Goal: Information Seeking & Learning: Learn about a topic

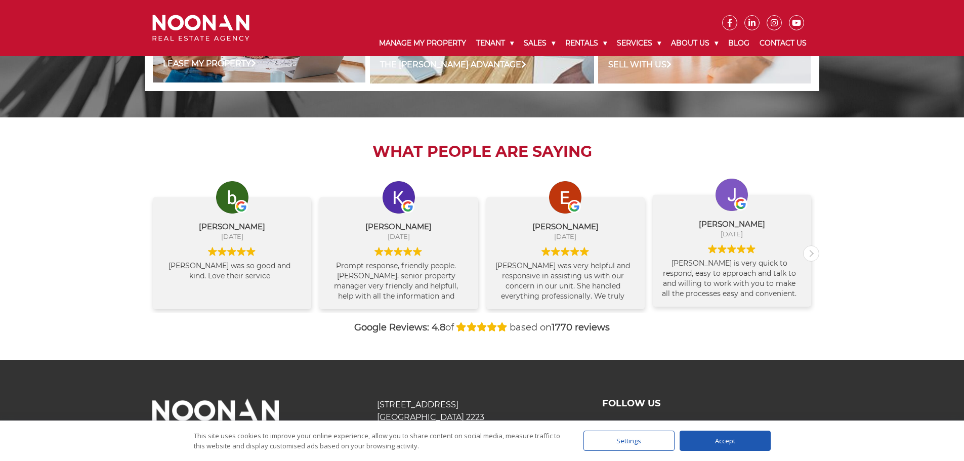
scroll to position [1012, 0]
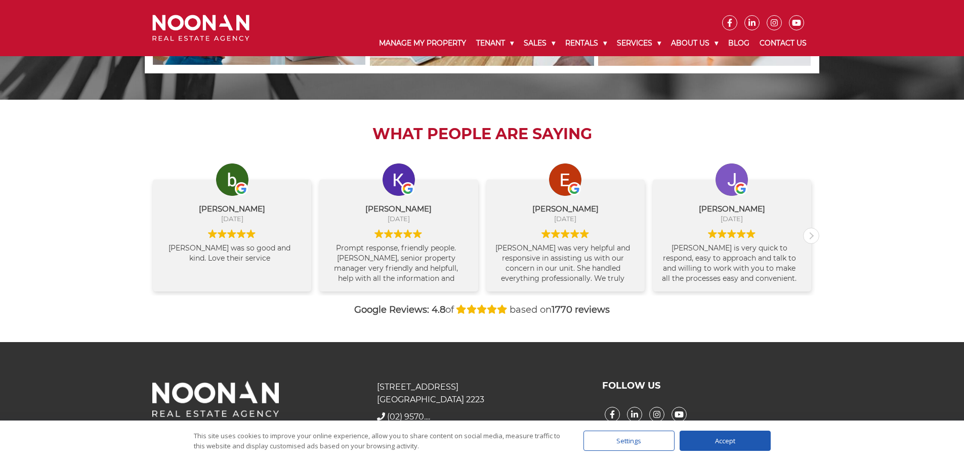
click at [483, 148] on div "What People are Saying bipin kharel August 11, 2025 Sherly was so good and kind…" at bounding box center [482, 221] width 674 height 242
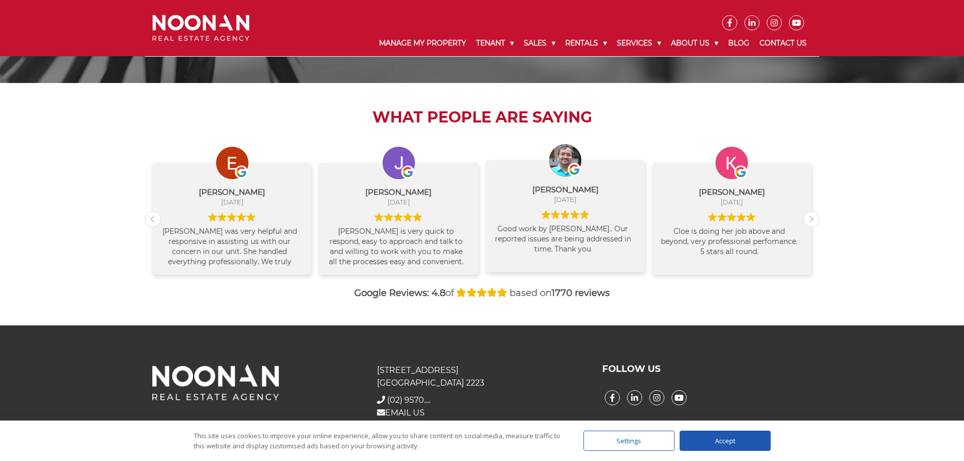
scroll to position [1045, 0]
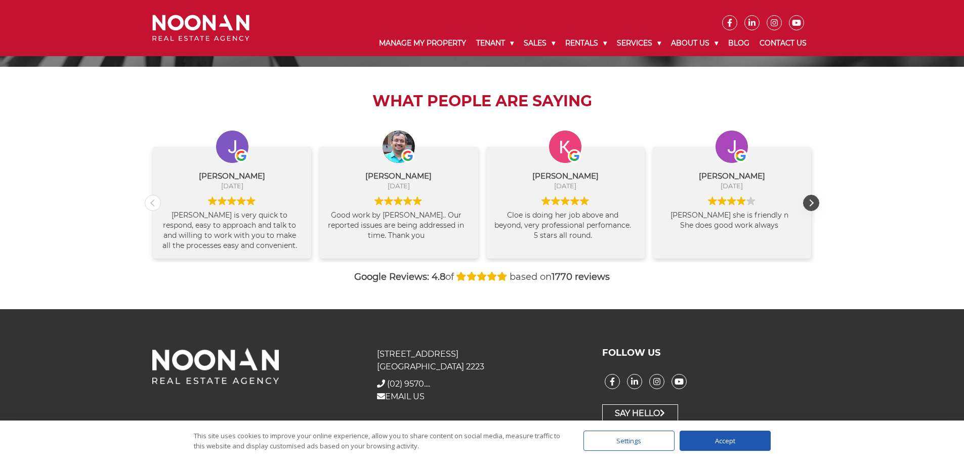
click at [811, 204] on div "Next review" at bounding box center [810, 202] width 15 height 15
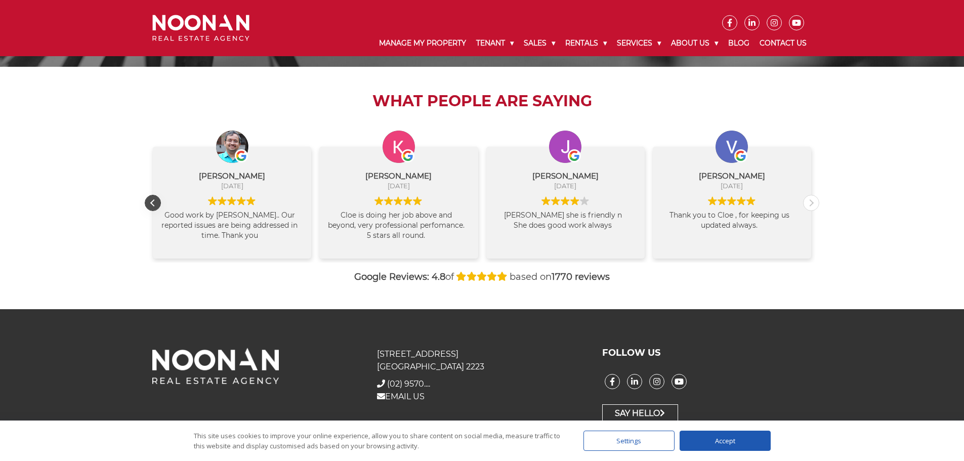
click at [153, 210] on div "Previous review" at bounding box center [152, 202] width 15 height 15
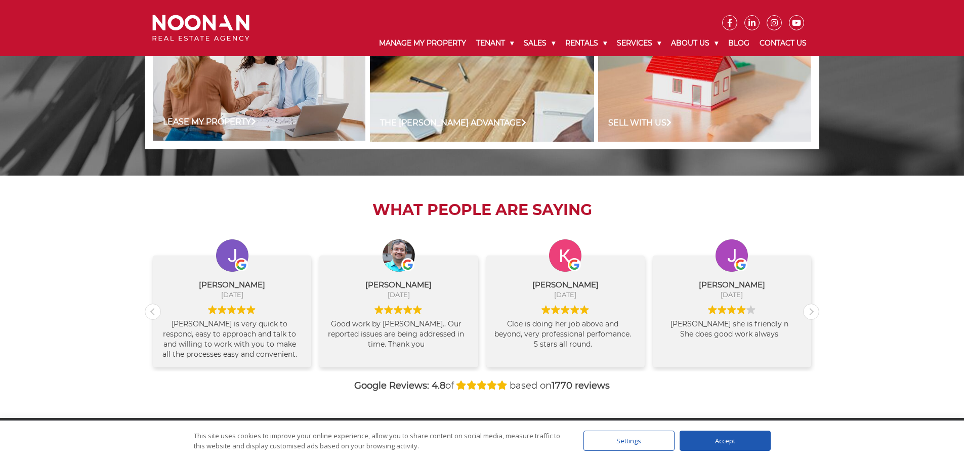
scroll to position [741, 0]
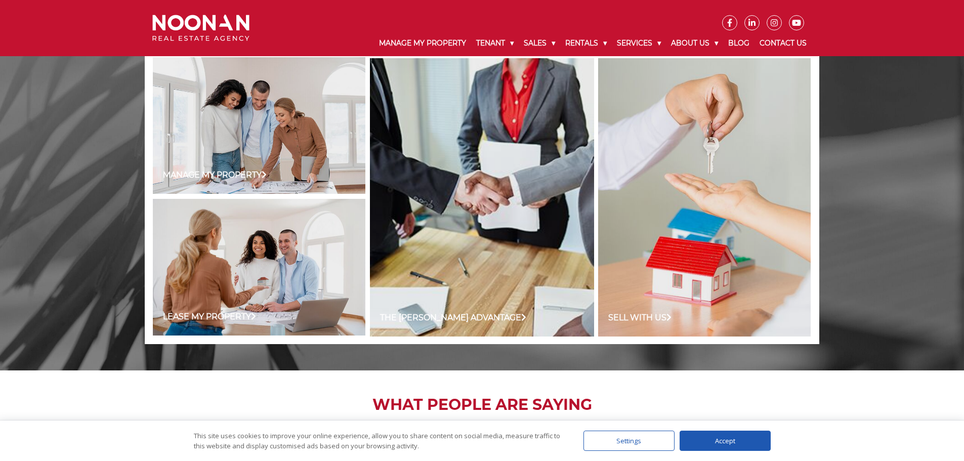
click at [394, 348] on div "Manage my Property The Noonan Advantage Sell with us Lease my Property Owner Oc…" at bounding box center [482, 197] width 964 height 347
click at [394, 349] on div "Manage my Property The Noonan Advantage Sell with us Lease my Property Owner Oc…" at bounding box center [482, 197] width 964 height 347
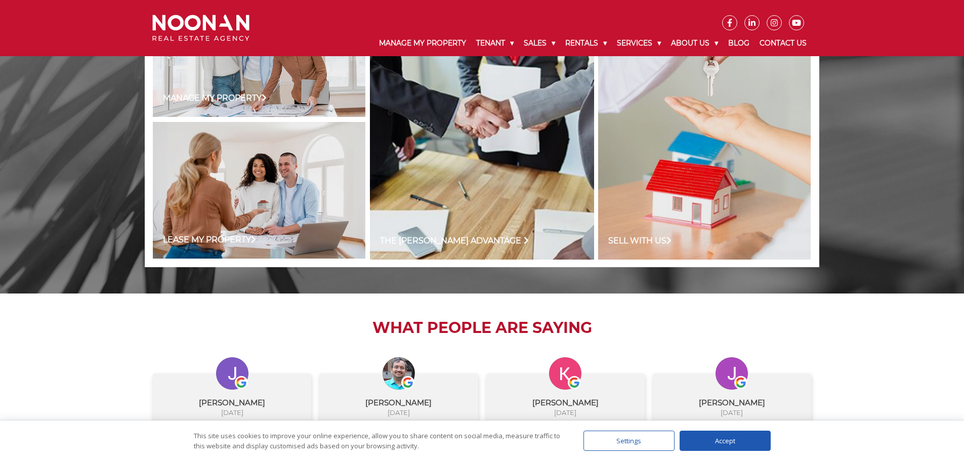
scroll to position [843, 0]
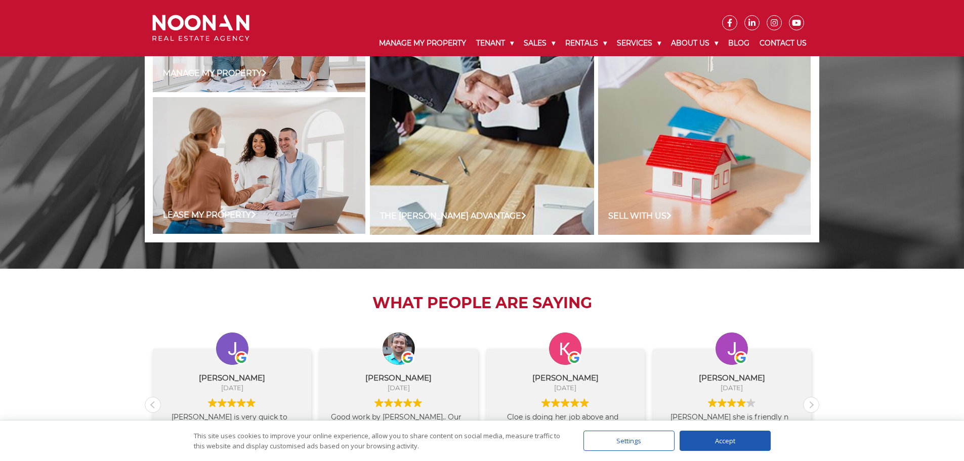
drag, startPoint x: 656, startPoint y: 294, endPoint x: 662, endPoint y: 276, distance: 19.4
click at [662, 276] on div "What People are Saying [PERSON_NAME] [DATE] [PERSON_NAME] was so good and kind.…" at bounding box center [482, 390] width 674 height 242
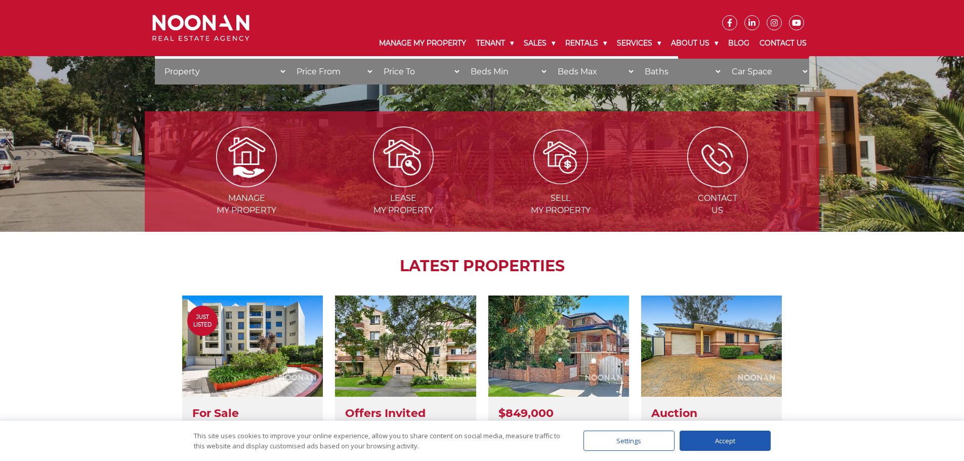
scroll to position [0, 0]
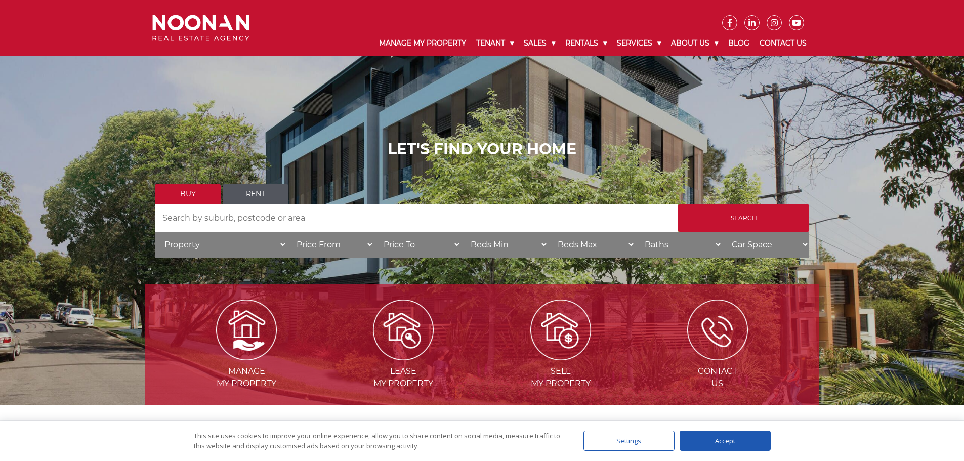
drag, startPoint x: 305, startPoint y: 81, endPoint x: 680, endPoint y: 176, distance: 386.7
click at [712, 149] on h1 "LET'S FIND YOUR HOME" at bounding box center [482, 149] width 654 height 18
drag, startPoint x: 354, startPoint y: 132, endPoint x: 748, endPoint y: 121, distance: 394.2
click at [748, 114] on div "LET'S FIND YOUR HOME Buy Rent Search Search by Address House Category Property …" at bounding box center [482, 202] width 964 height 405
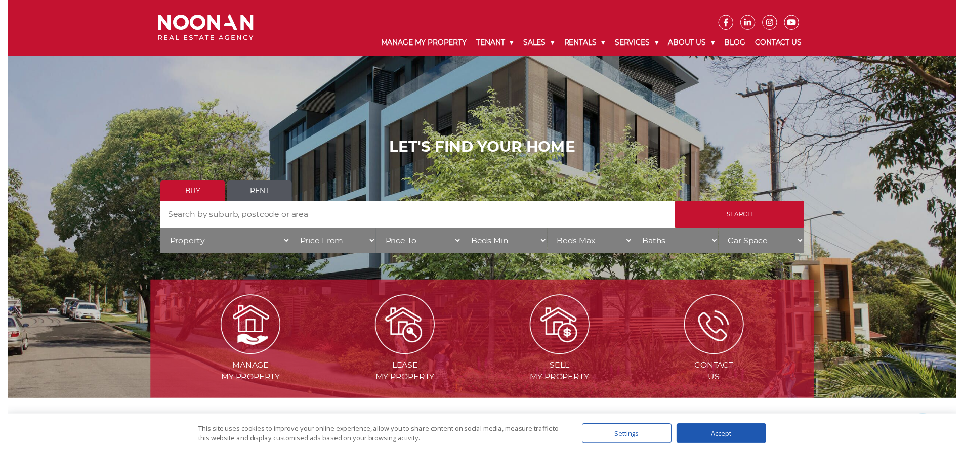
scroll to position [253, 0]
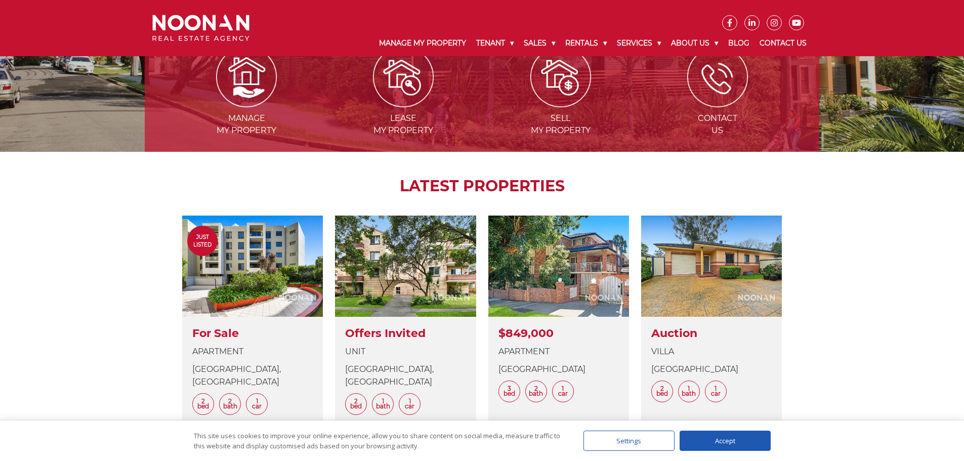
click at [859, 222] on div "Manage my Property Lease my Property Sell my Property Contact Us LATEST PROPERT…" at bounding box center [482, 259] width 964 height 506
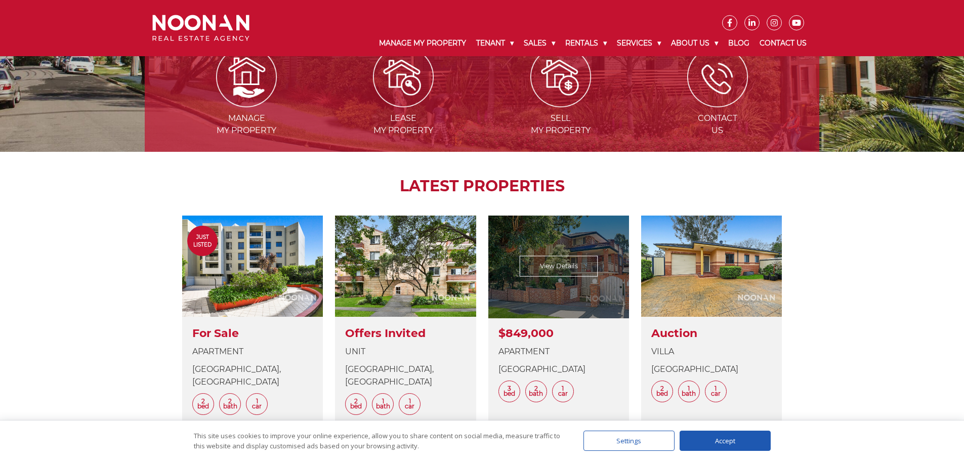
click at [540, 269] on link at bounding box center [558, 328] width 141 height 225
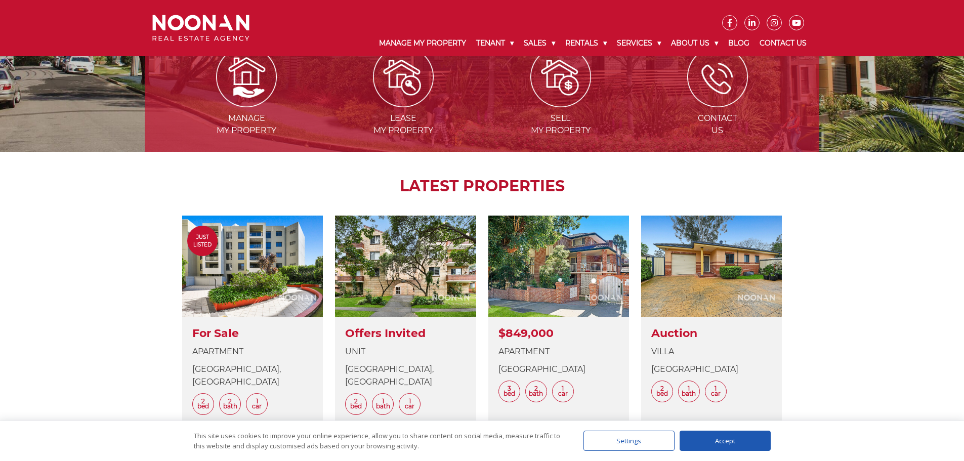
drag, startPoint x: 107, startPoint y: 25, endPoint x: 80, endPoint y: 20, distance: 26.7
click at [80, 20] on div "Manage My Property Tenant Urgent & Emergency Repairs Repairs and Maintenance Re…" at bounding box center [482, 28] width 964 height 56
drag, startPoint x: 80, startPoint y: 20, endPoint x: 64, endPoint y: 24, distance: 17.2
click at [53, 25] on div "Manage My Property Tenant Urgent & Emergency Repairs Repairs and Maintenance Re…" at bounding box center [482, 28] width 964 height 56
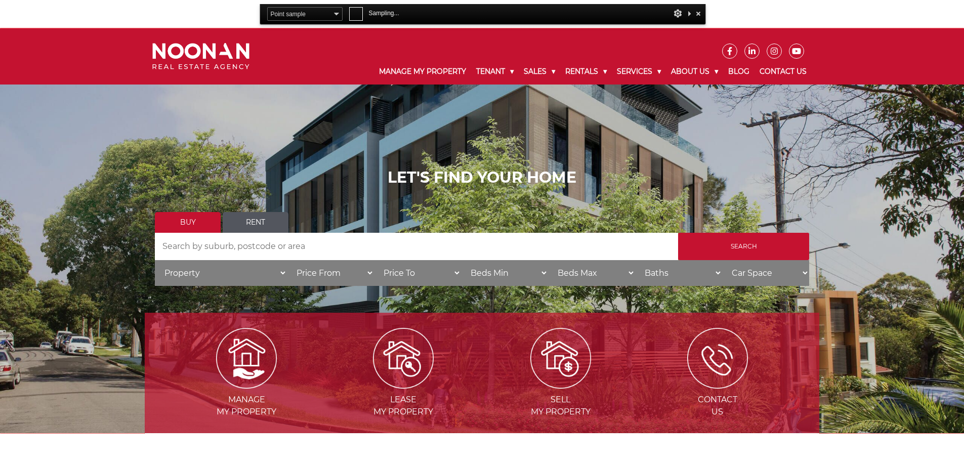
scroll to position [0, 0]
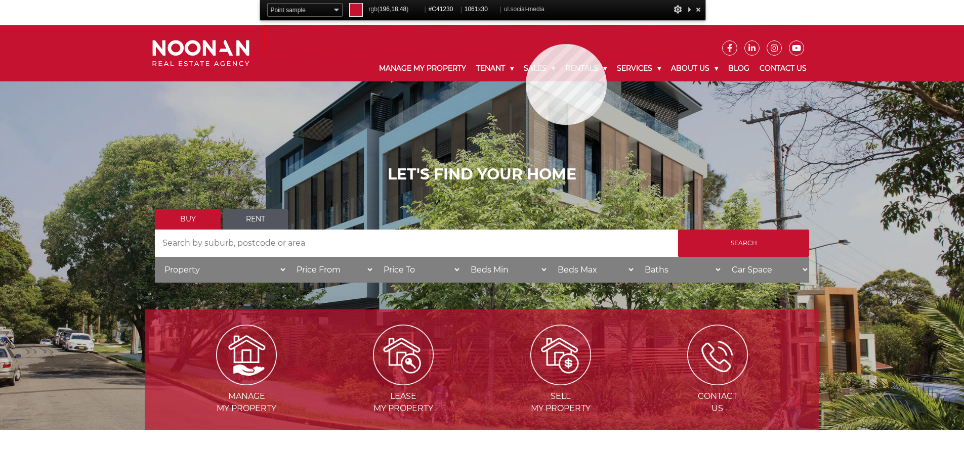
click at [526, 44] on ul at bounding box center [538, 40] width 547 height 30
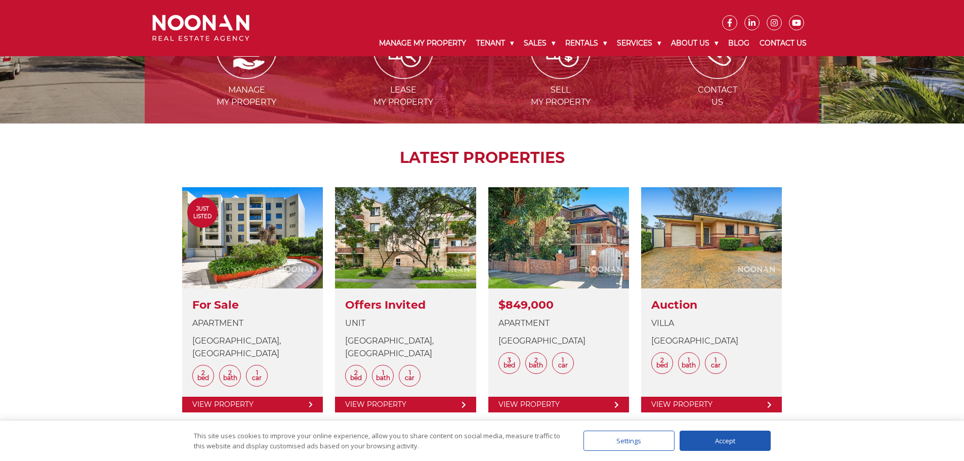
scroll to position [286, 0]
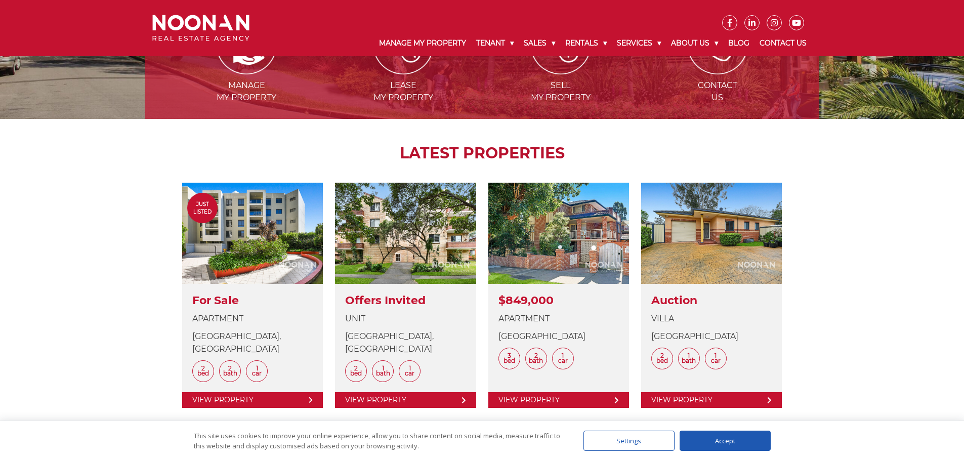
click at [142, 199] on div "Manage my Property Lease my Property Sell my Property Contact Us LATEST PROPERT…" at bounding box center [482, 226] width 964 height 506
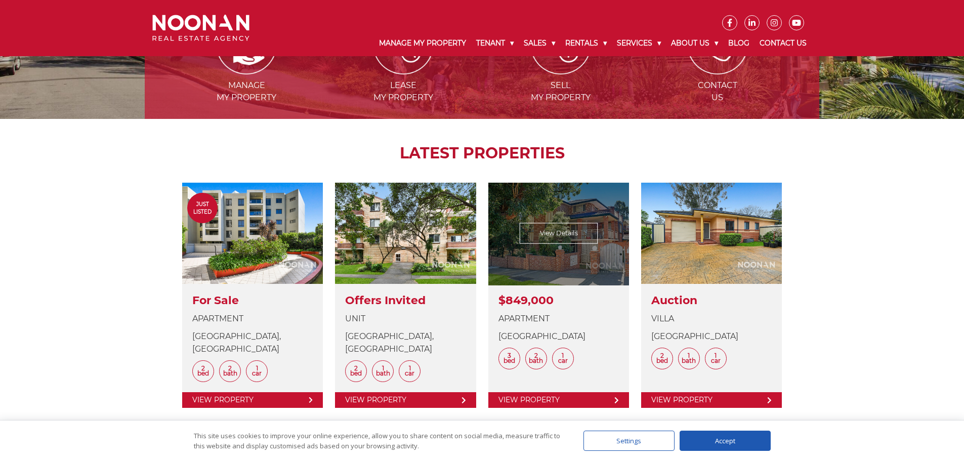
click at [598, 227] on link at bounding box center [558, 295] width 141 height 225
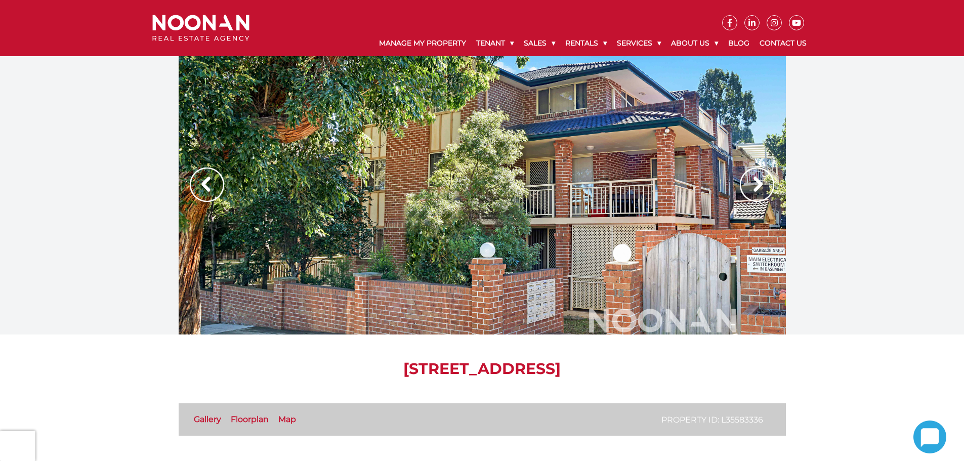
drag, startPoint x: 499, startPoint y: 188, endPoint x: 444, endPoint y: 199, distance: 55.8
click at [444, 199] on div at bounding box center [482, 195] width 607 height 278
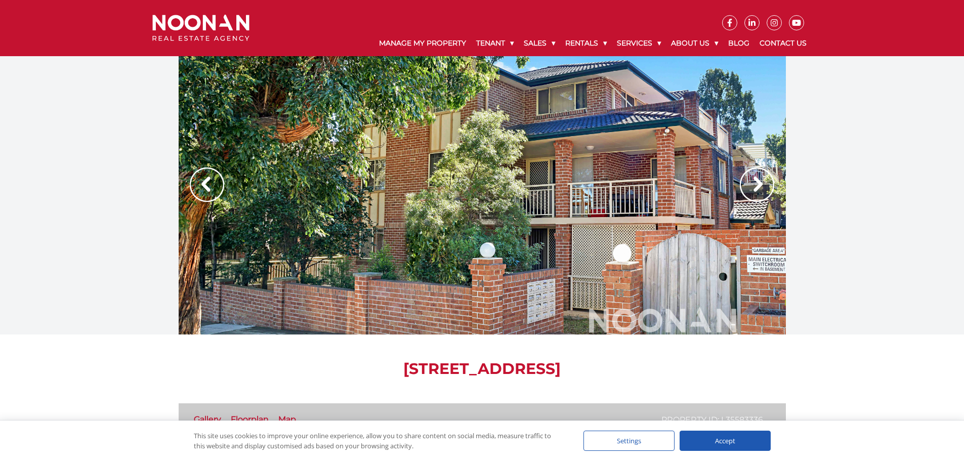
drag, startPoint x: 444, startPoint y: 199, endPoint x: 552, endPoint y: 158, distance: 115.8
click at [547, 159] on div at bounding box center [482, 195] width 607 height 278
click at [766, 184] on img at bounding box center [757, 184] width 34 height 34
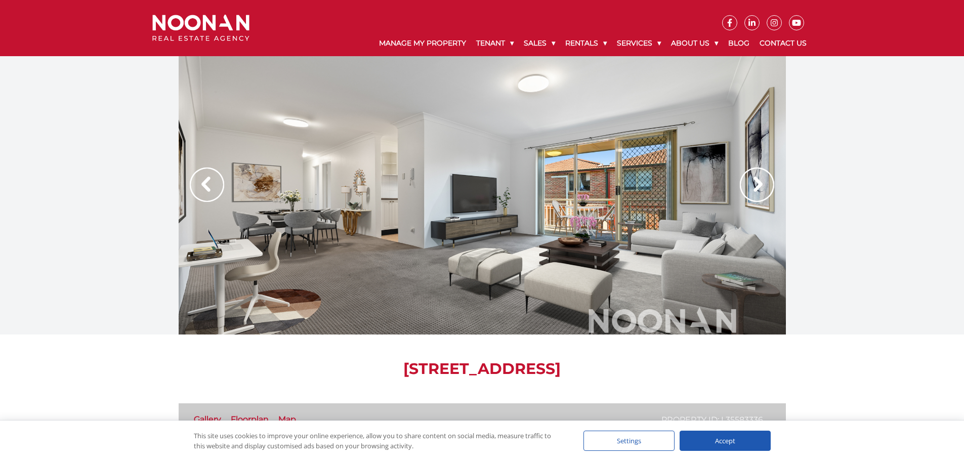
click at [765, 181] on img at bounding box center [757, 184] width 34 height 34
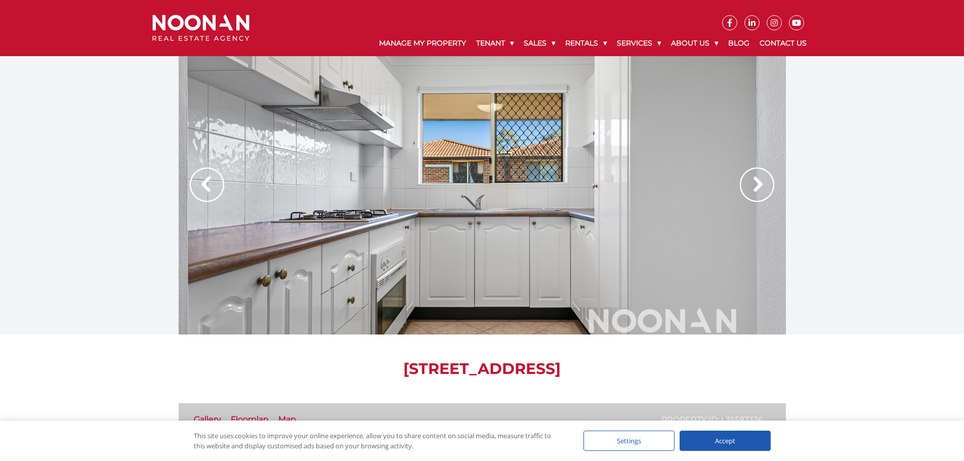
click at [141, 98] on div at bounding box center [482, 195] width 964 height 278
click at [176, 46] on div "Manage My Property Tenant Urgent & Emergency Repairs Repairs and Maintenance Re…" at bounding box center [482, 28] width 674 height 56
click at [192, 32] on img at bounding box center [200, 28] width 97 height 27
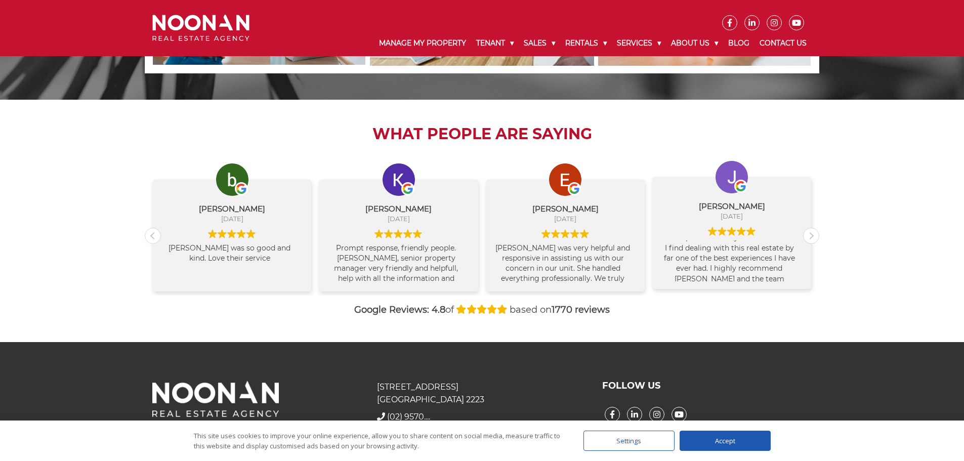
scroll to position [41, 0]
click at [433, 350] on div "31 Morts Road Mortdale NSW 2223 + (02) 9570 9999 (02) 9570.... EMAIL US FOLLOW …" at bounding box center [482, 418] width 964 height 152
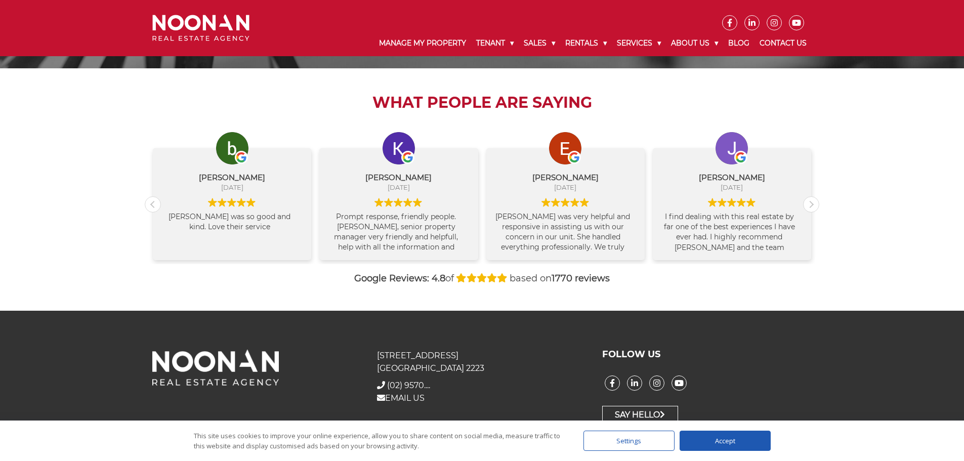
scroll to position [1045, 0]
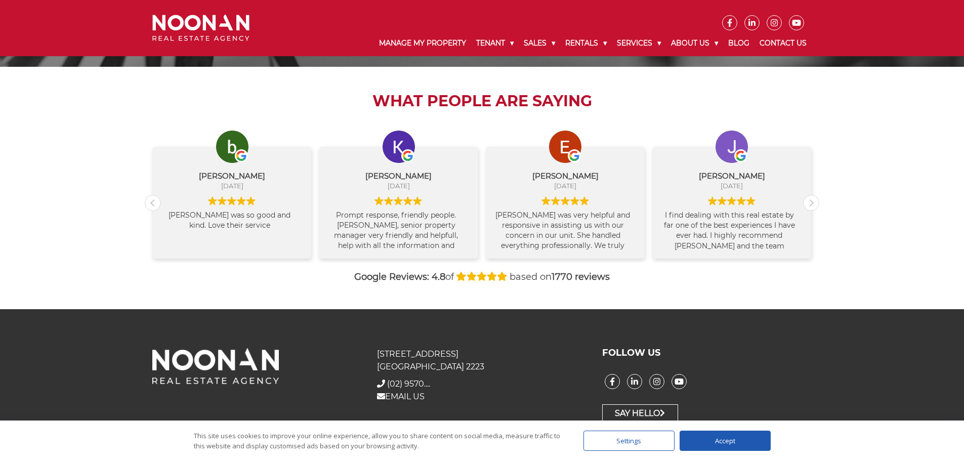
drag, startPoint x: 377, startPoint y: 352, endPoint x: 460, endPoint y: 370, distance: 85.1
click at [458, 367] on p "31 Morts Road Mortdale NSW 2223" at bounding box center [481, 360] width 209 height 25
copy p "31 Morts Road Mortdale NSW 2223"
click at [412, 382] on span "(02) 9570...." at bounding box center [408, 384] width 43 height 10
drag, startPoint x: 455, startPoint y: 381, endPoint x: 392, endPoint y: 380, distance: 63.7
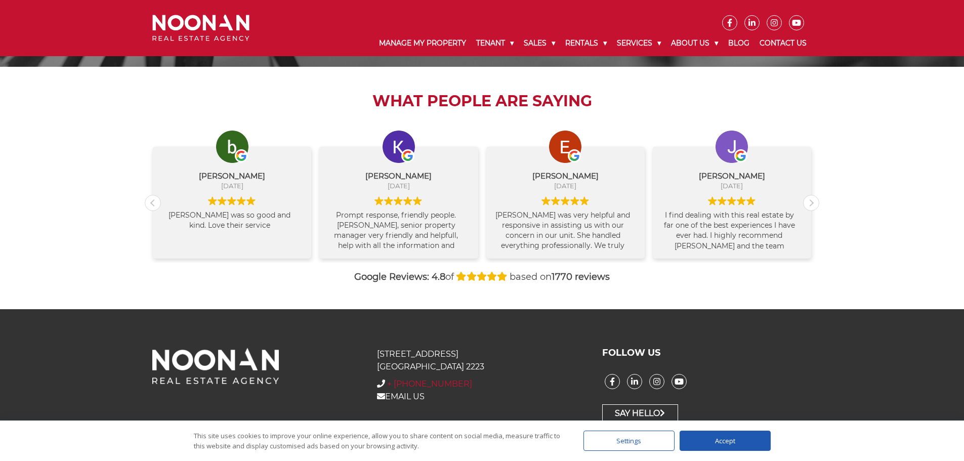
click at [386, 384] on div "+ (02) 9570 9999 (02) 9570...." at bounding box center [481, 384] width 209 height 12
copy span "+ [PHONE_NUMBER]"
click at [90, 160] on div "What People are Saying bipin kharel August 11, 2025 Sherly was so good and kind…" at bounding box center [482, 188] width 964 height 242
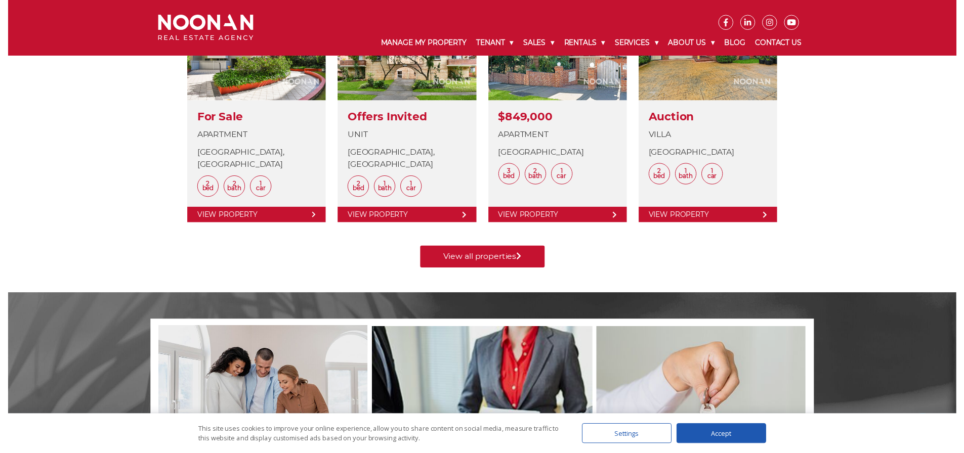
scroll to position [438, 0]
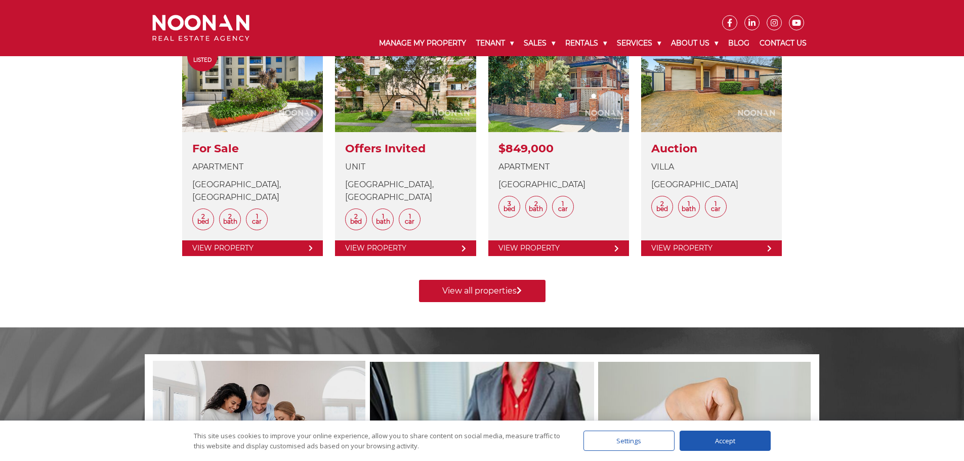
click at [114, 216] on div "Manage my Property Lease my Property Sell my Property Contact Us LATEST PROPERT…" at bounding box center [482, 74] width 964 height 506
click at [130, 128] on div "Manage my Property Lease my Property Sell my Property Contact Us LATEST PROPERT…" at bounding box center [482, 74] width 964 height 506
drag, startPoint x: 208, startPoint y: 12, endPoint x: 303, endPoint y: 2, distance: 95.6
click at [303, 2] on ul at bounding box center [538, 15] width 547 height 30
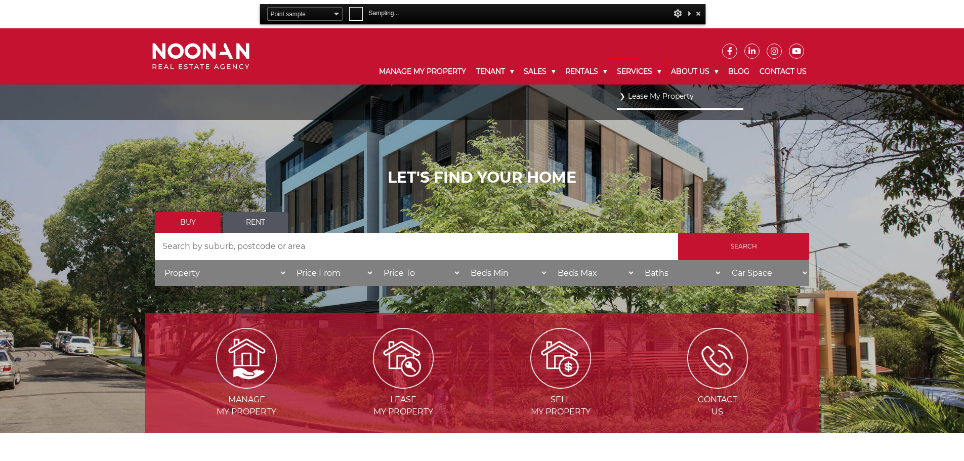
scroll to position [0, 0]
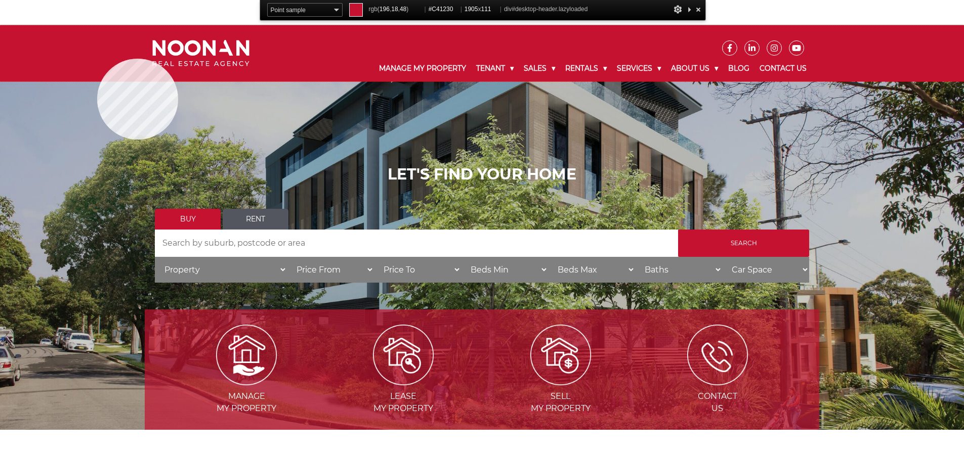
click at [97, 59] on div "Manage My Property Tenant Urgent & Emergency Repairs Repairs and Maintenance Re…" at bounding box center [482, 53] width 964 height 56
